Goal: Find specific page/section: Find specific page/section

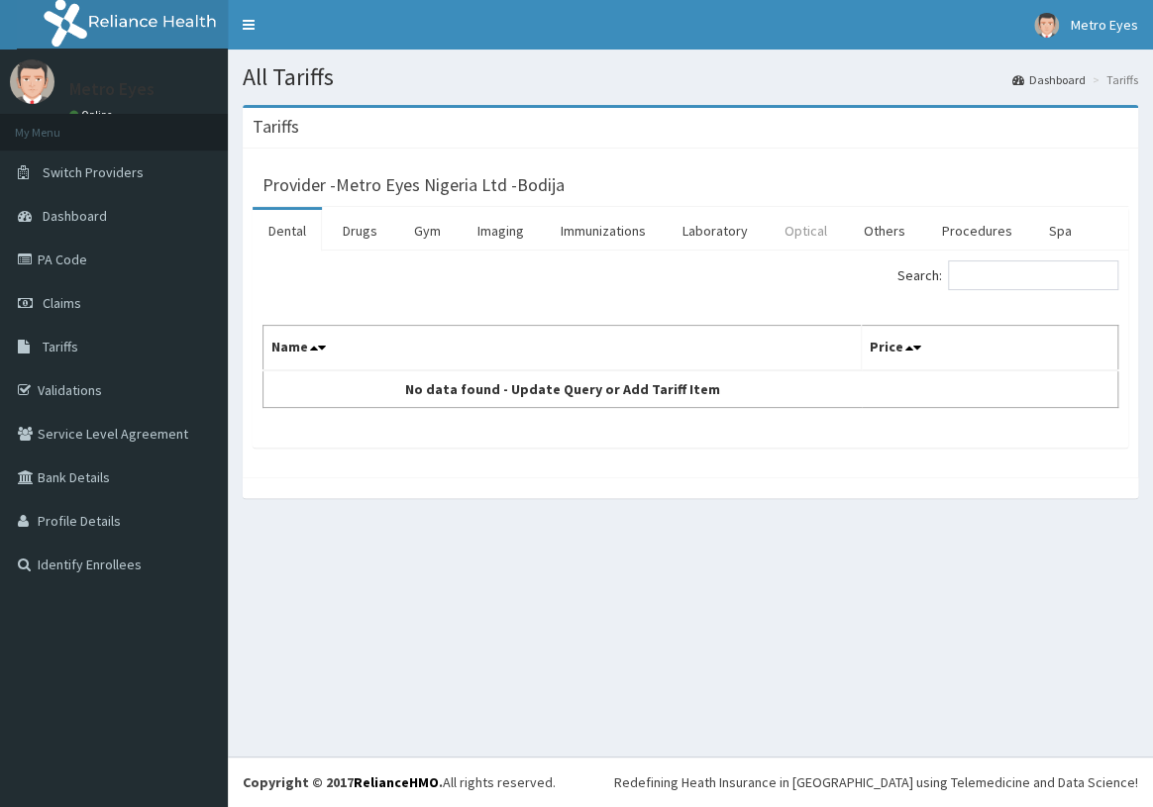
click at [812, 227] on link "Optical" at bounding box center [806, 231] width 74 height 42
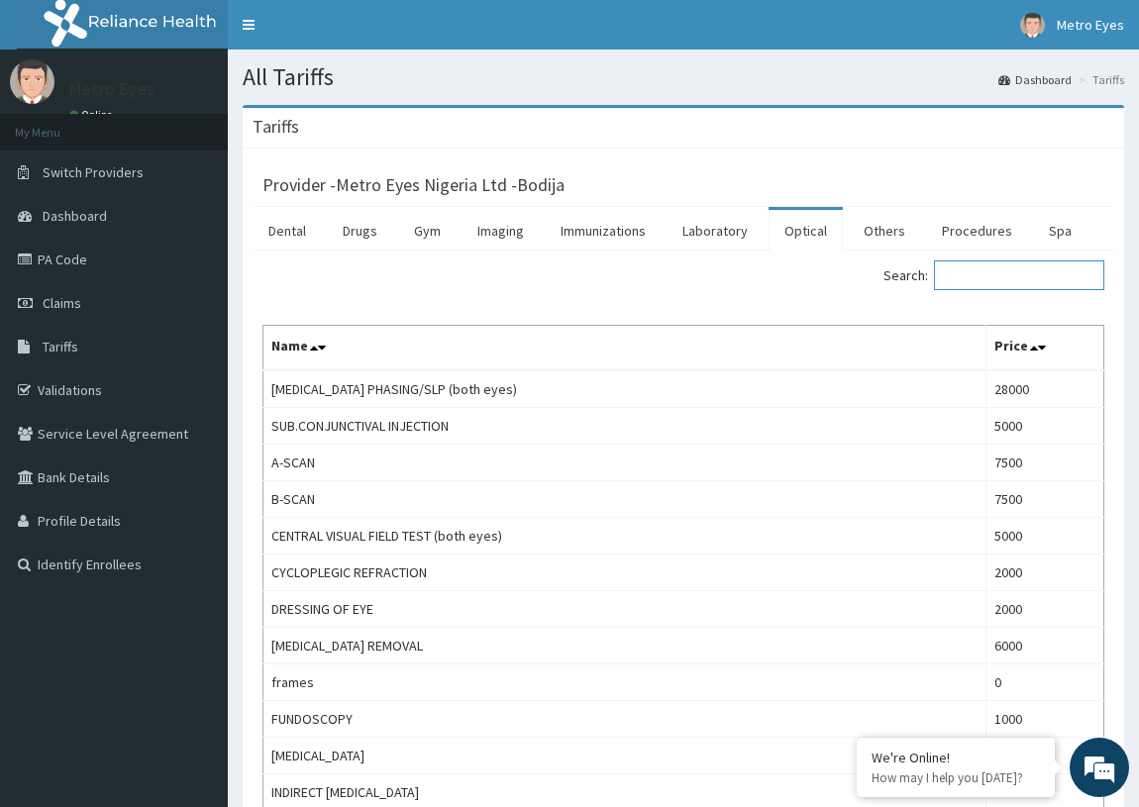
click at [1018, 282] on input "Search:" at bounding box center [1019, 275] width 170 height 30
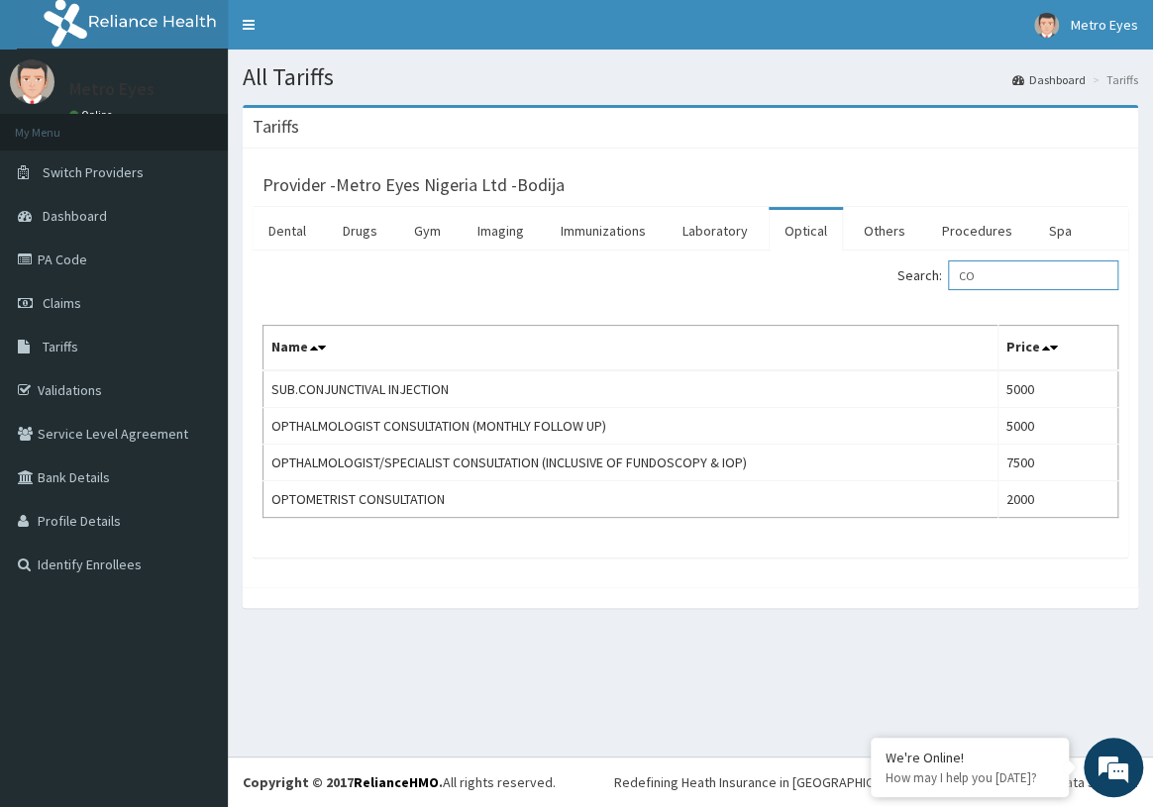
type input "C"
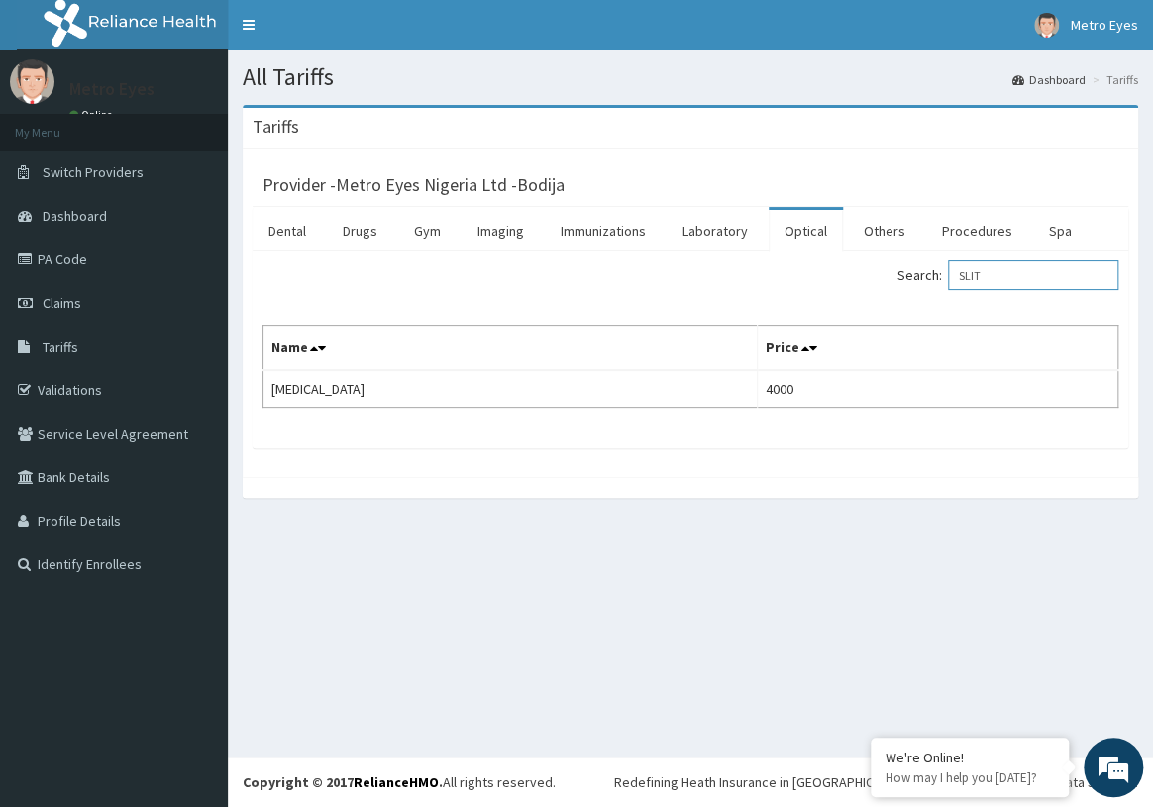
type input "SLIT"
